Goal: Task Accomplishment & Management: Use online tool/utility

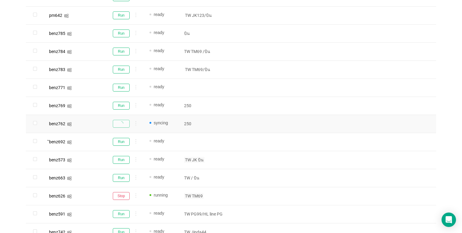
scroll to position [180, 0]
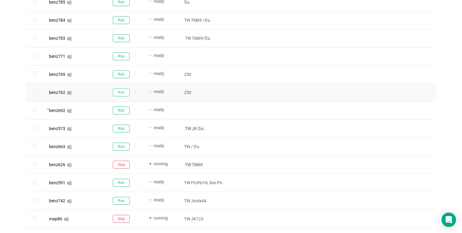
click at [124, 94] on button "Run" at bounding box center [121, 92] width 17 height 8
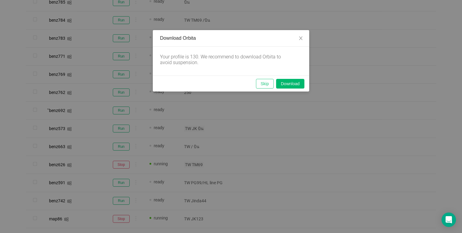
click at [264, 83] on button "Skip" at bounding box center [265, 84] width 18 height 10
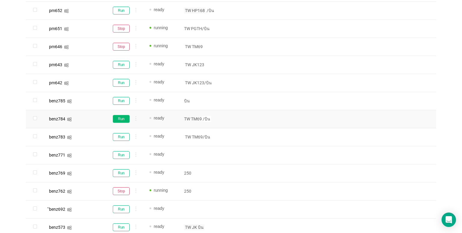
scroll to position [96, 0]
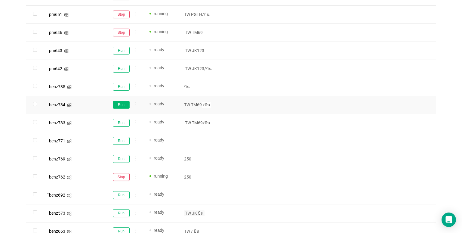
click at [119, 103] on button "Run" at bounding box center [121, 105] width 17 height 8
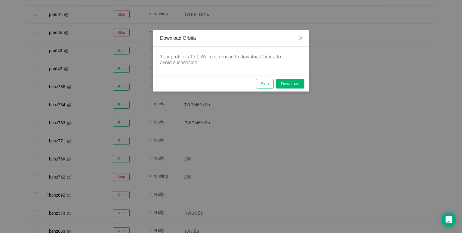
click at [260, 81] on button "Skip" at bounding box center [265, 84] width 18 height 10
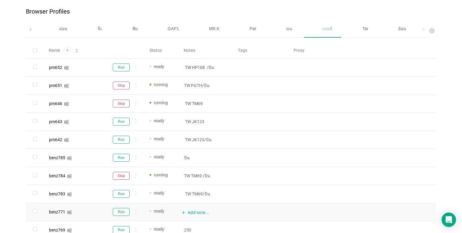
scroll to position [0, 0]
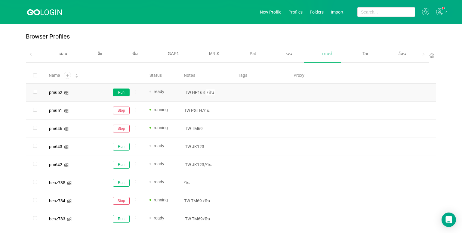
click at [123, 89] on button "Run" at bounding box center [121, 92] width 17 height 8
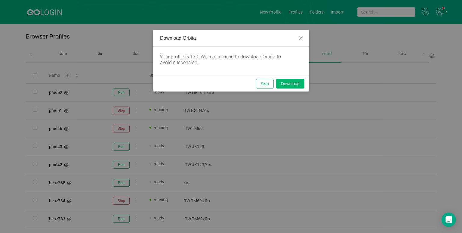
click at [268, 82] on button "Skip" at bounding box center [265, 84] width 18 height 10
